Goal: Navigation & Orientation: Find specific page/section

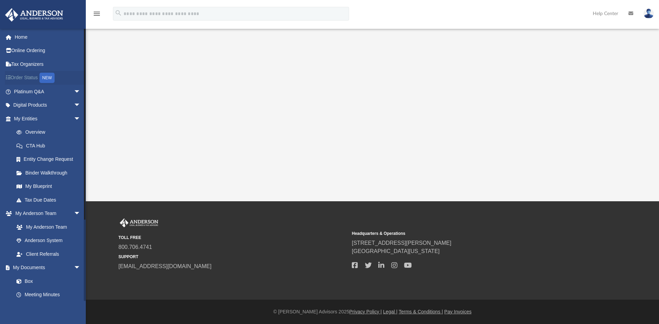
click at [44, 80] on div "NEW" at bounding box center [46, 78] width 15 height 10
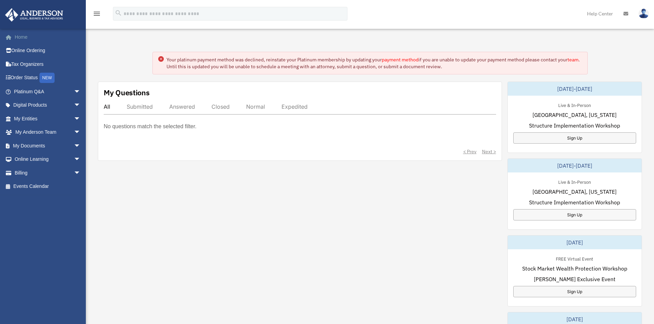
click at [23, 35] on link "Home" at bounding box center [48, 37] width 86 height 14
click at [38, 49] on link "Online Ordering" at bounding box center [48, 51] width 86 height 14
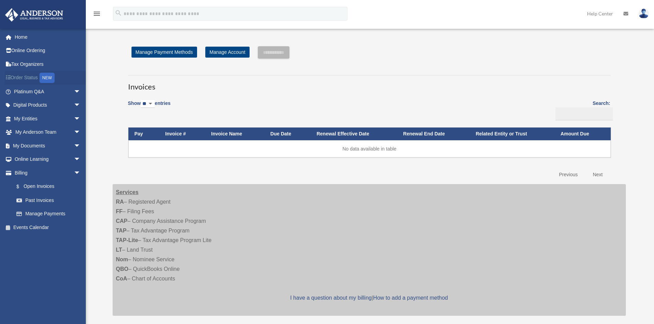
click at [29, 77] on link "Order Status NEW" at bounding box center [48, 78] width 86 height 14
click at [49, 77] on div "NEW" at bounding box center [46, 78] width 15 height 10
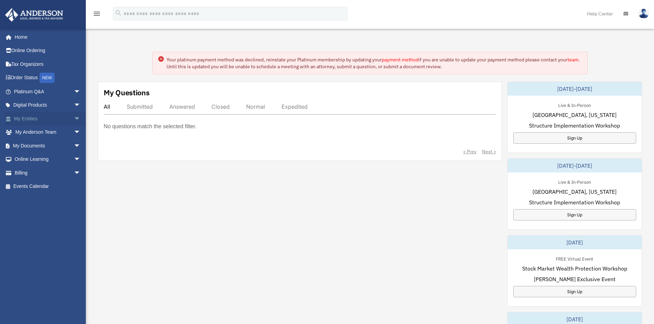
click at [19, 121] on link "My Entities arrow_drop_down" at bounding box center [48, 119] width 86 height 14
click at [22, 118] on link "My Entities arrow_drop_down" at bounding box center [48, 119] width 86 height 14
click at [77, 118] on span "arrow_drop_down" at bounding box center [81, 119] width 14 height 14
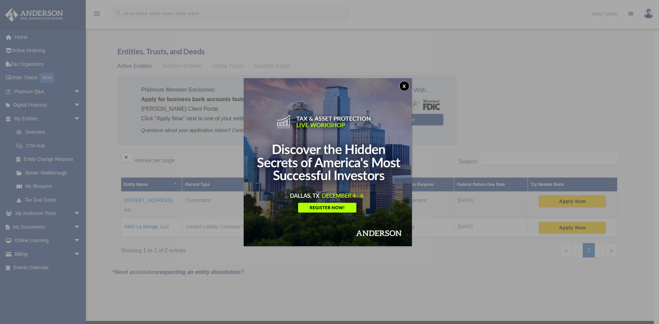
click at [408, 87] on button "x" at bounding box center [404, 86] width 10 height 10
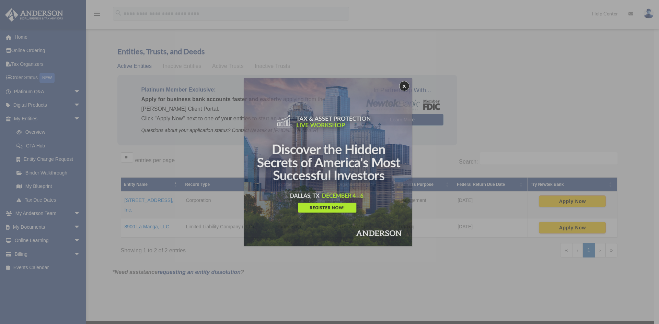
click at [408, 87] on button "x" at bounding box center [404, 86] width 10 height 10
